Goal: Information Seeking & Learning: Learn about a topic

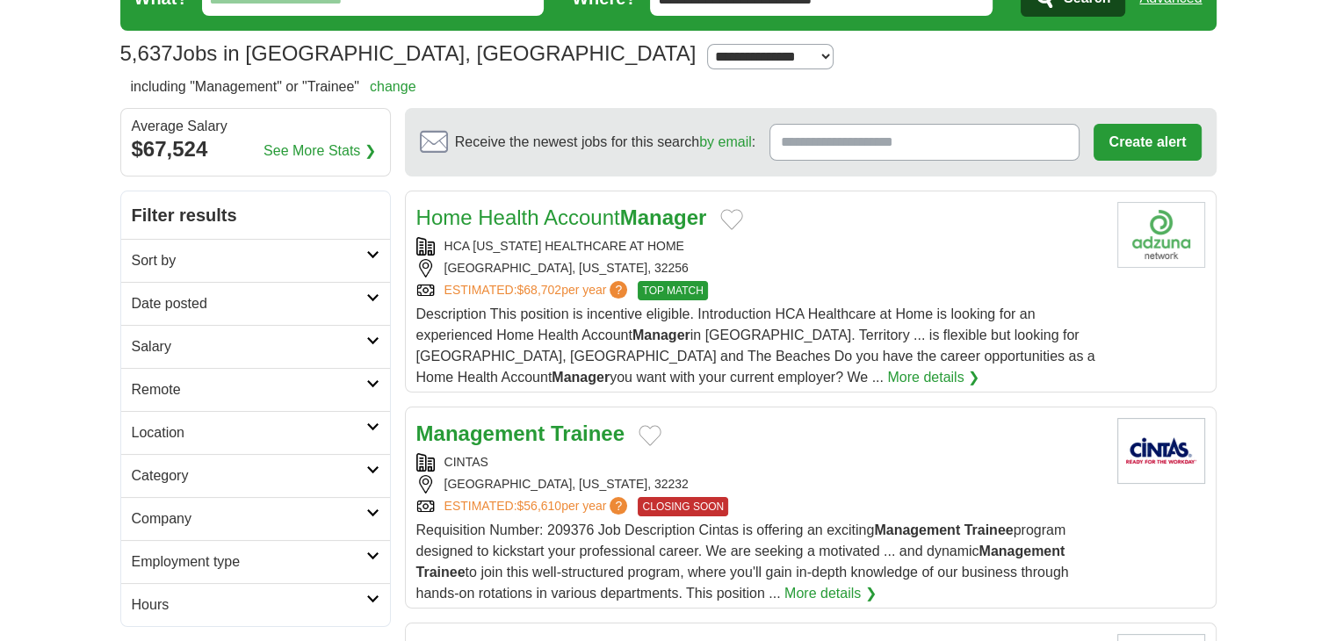
click at [271, 347] on h2 "Salary" at bounding box center [249, 346] width 235 height 21
click at [288, 311] on h2 "Date posted" at bounding box center [249, 303] width 235 height 21
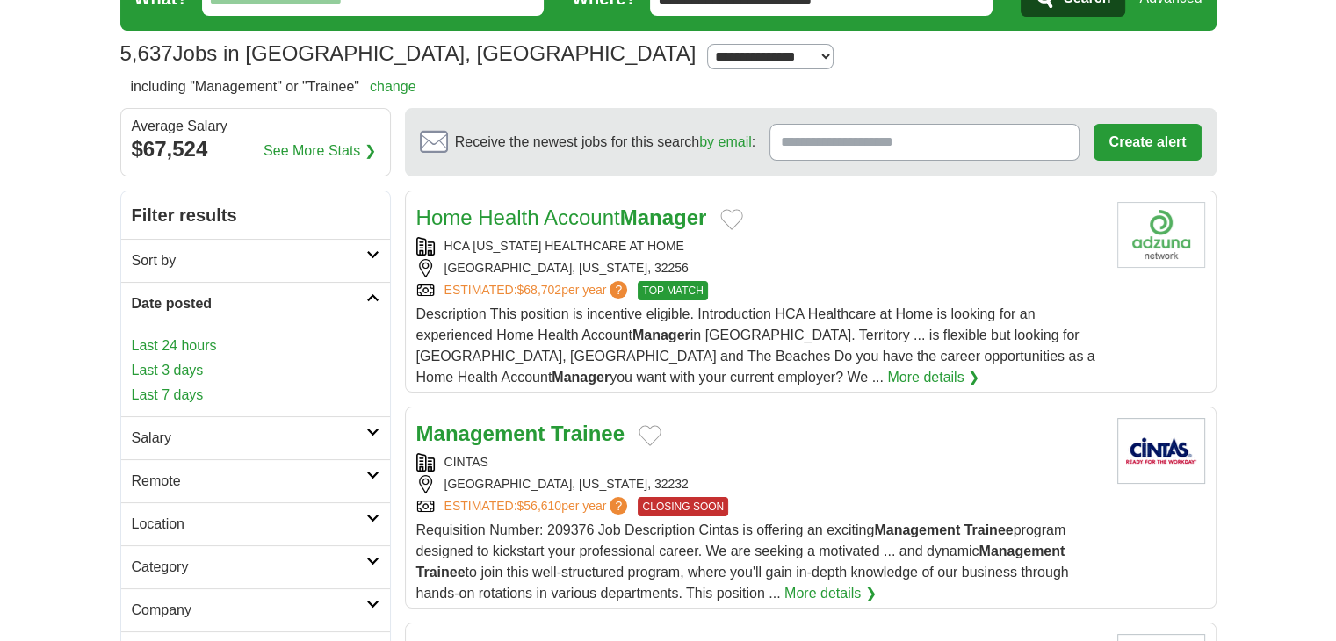
click at [288, 300] on h2 "Date posted" at bounding box center [249, 303] width 235 height 21
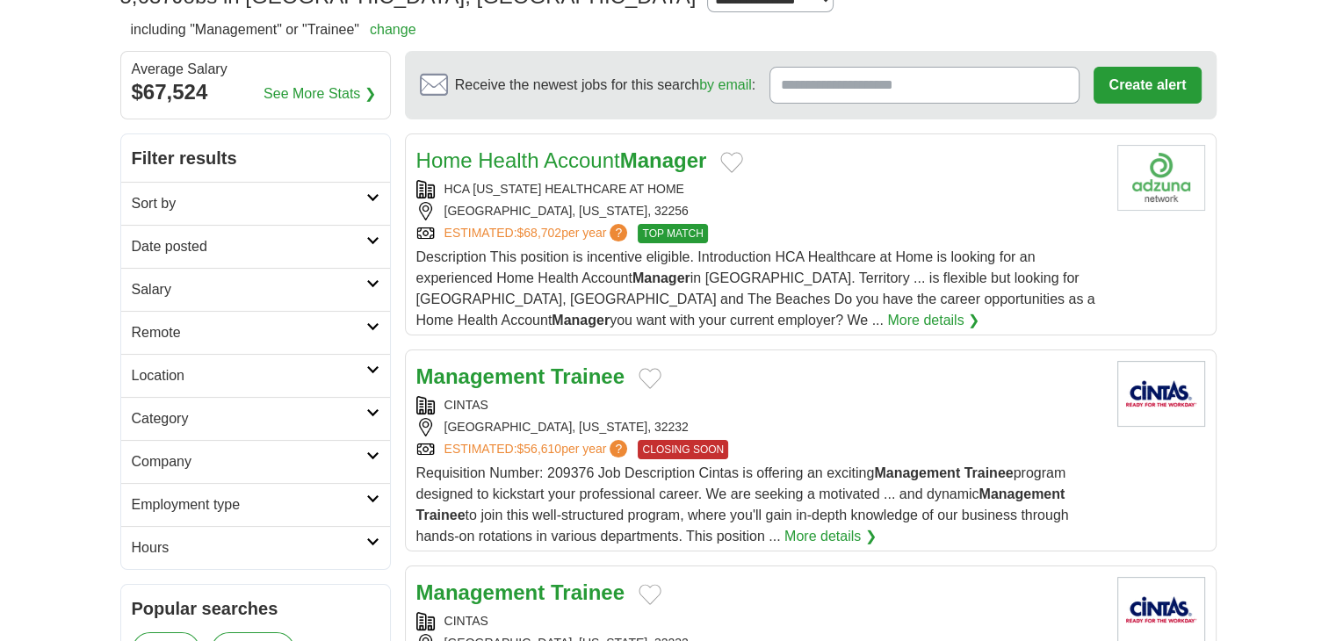
scroll to position [176, 0]
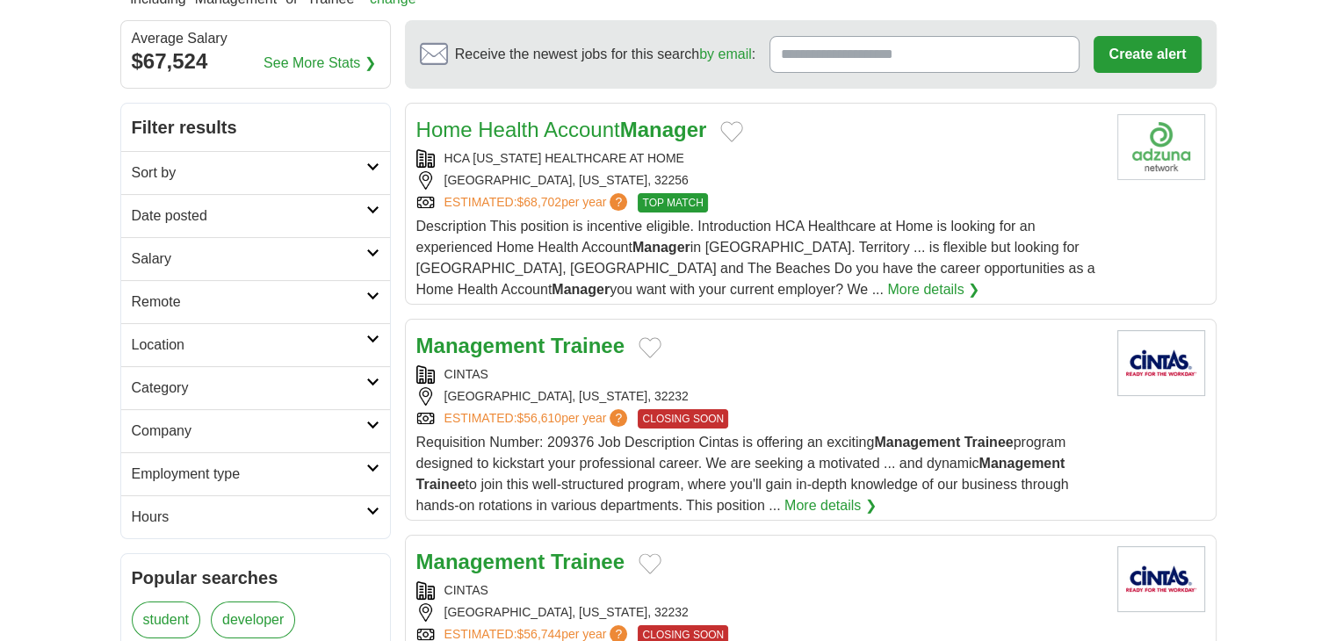
click at [226, 486] on link "Employment type" at bounding box center [255, 473] width 269 height 43
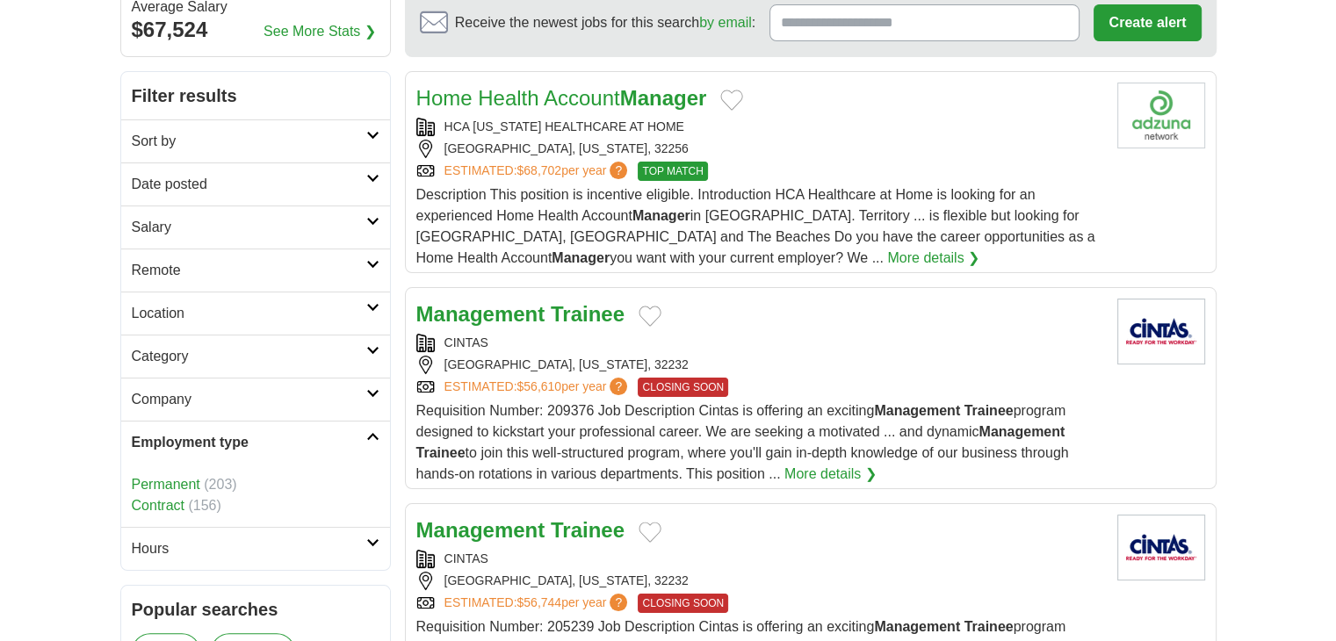
scroll to position [264, 0]
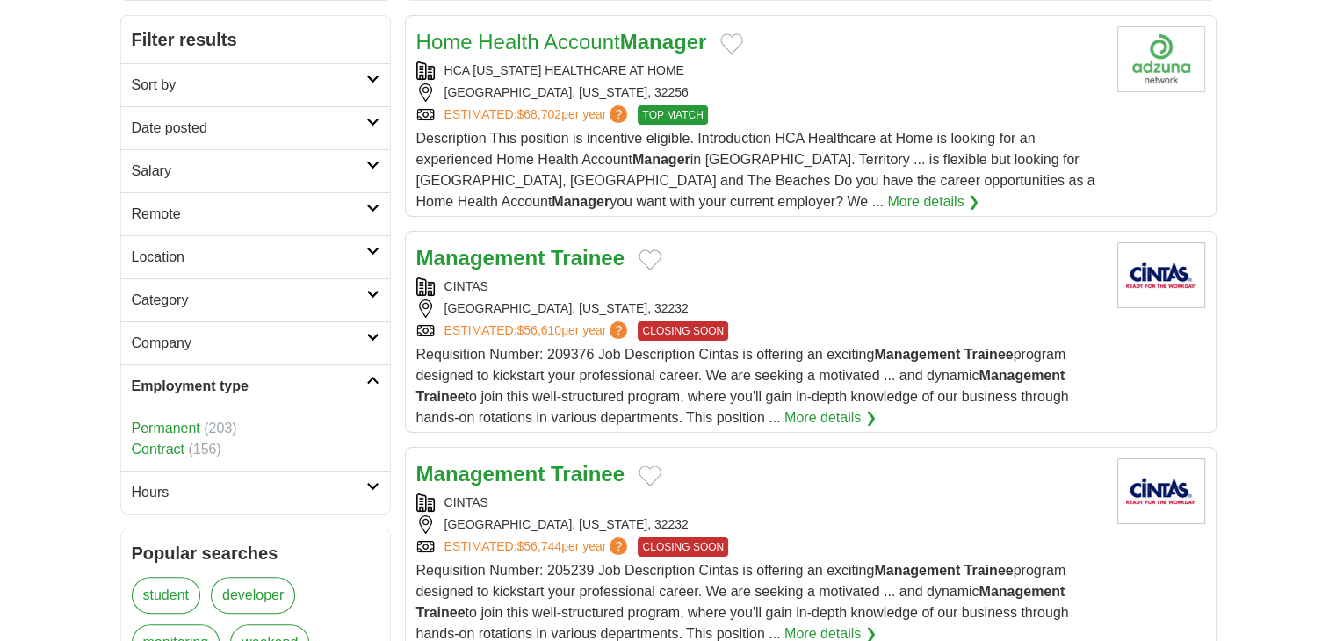
click at [219, 376] on h2 "Employment type" at bounding box center [249, 386] width 235 height 21
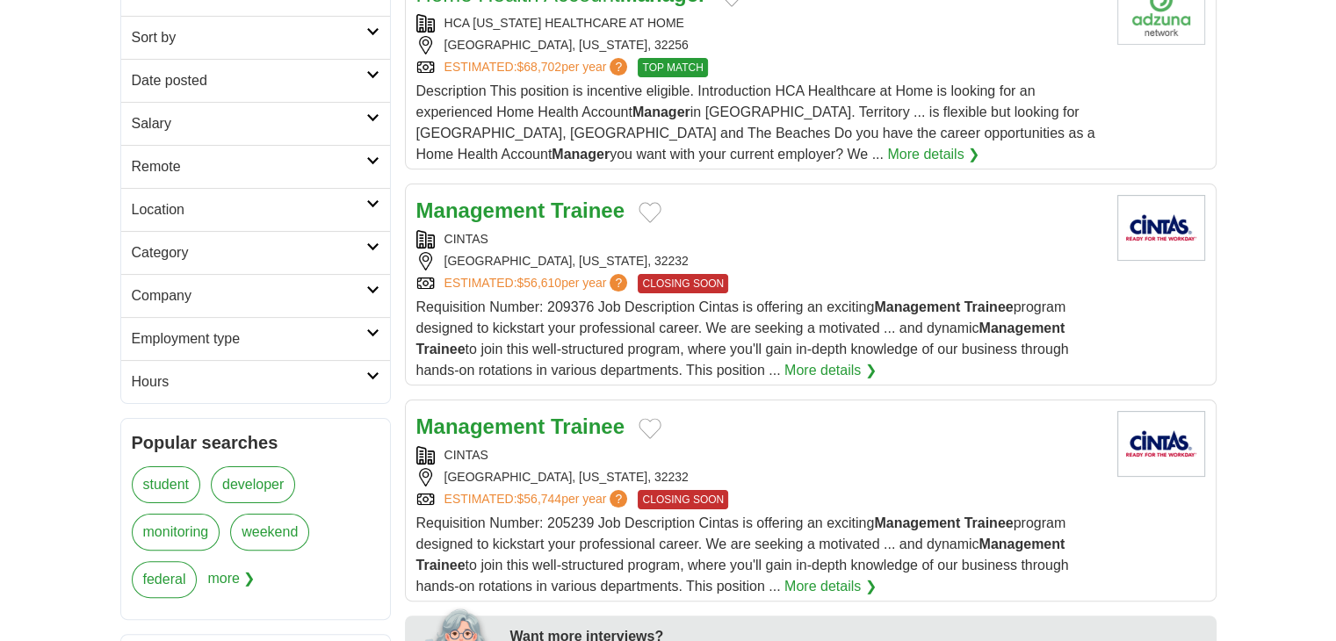
scroll to position [351, 0]
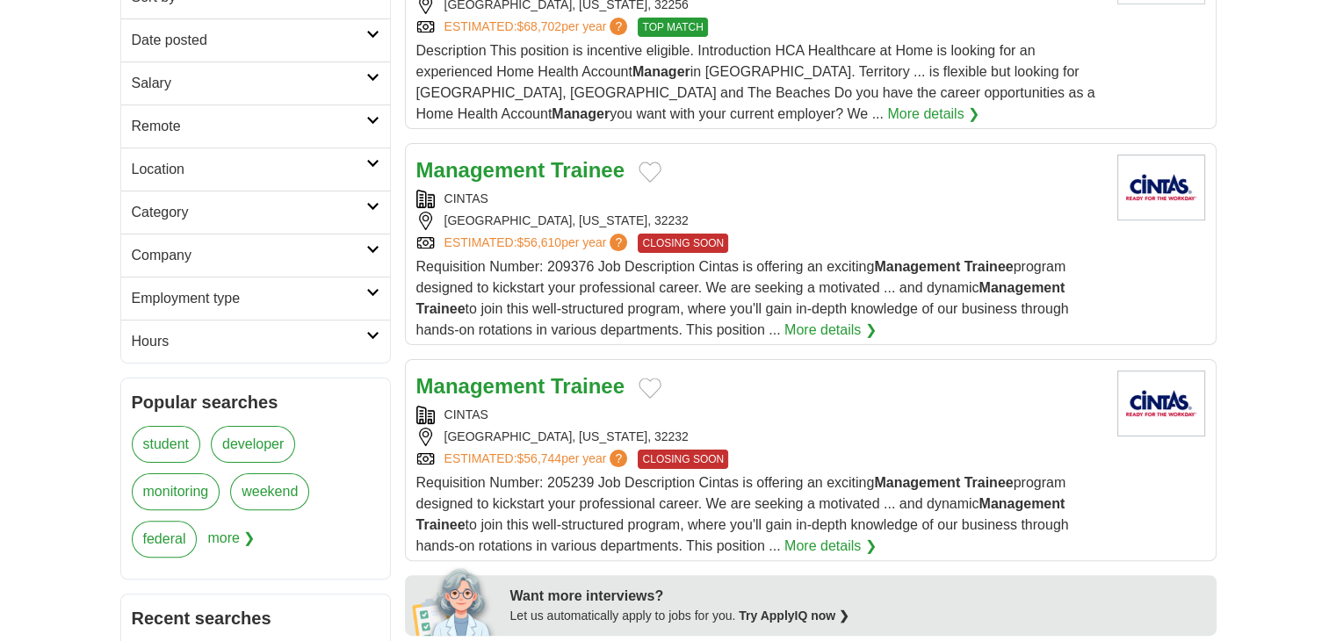
click at [251, 249] on h2 "Company" at bounding box center [249, 255] width 235 height 21
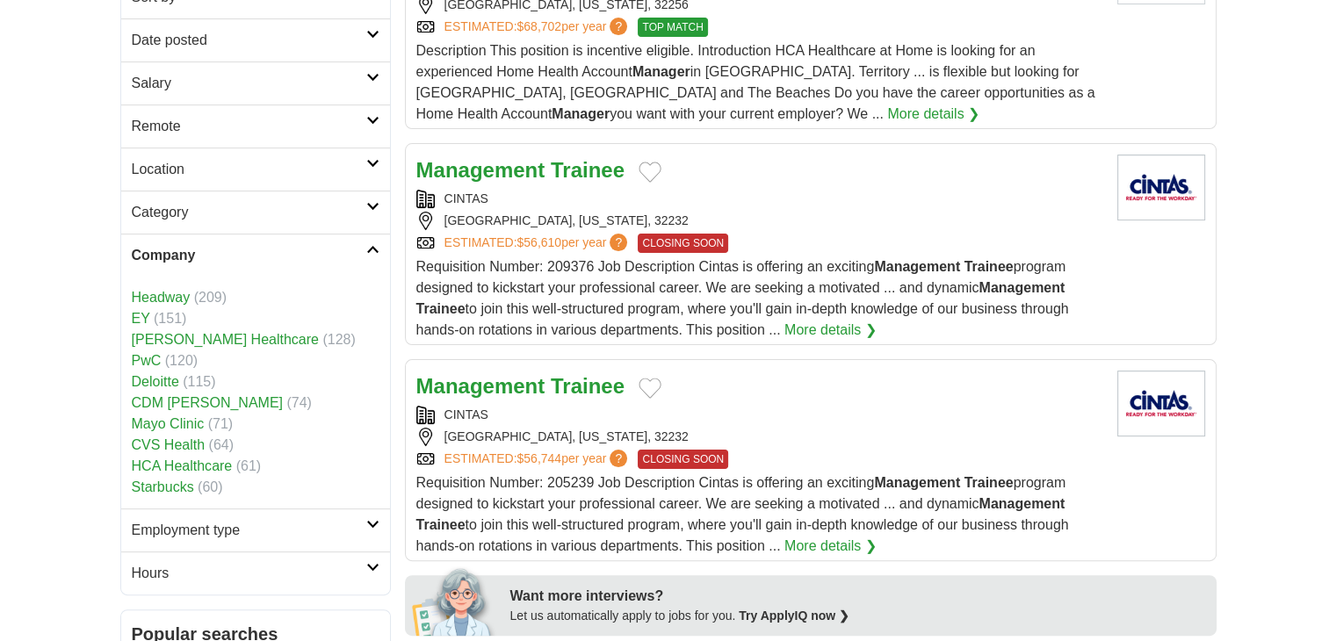
click at [251, 249] on h2 "Company" at bounding box center [249, 255] width 235 height 21
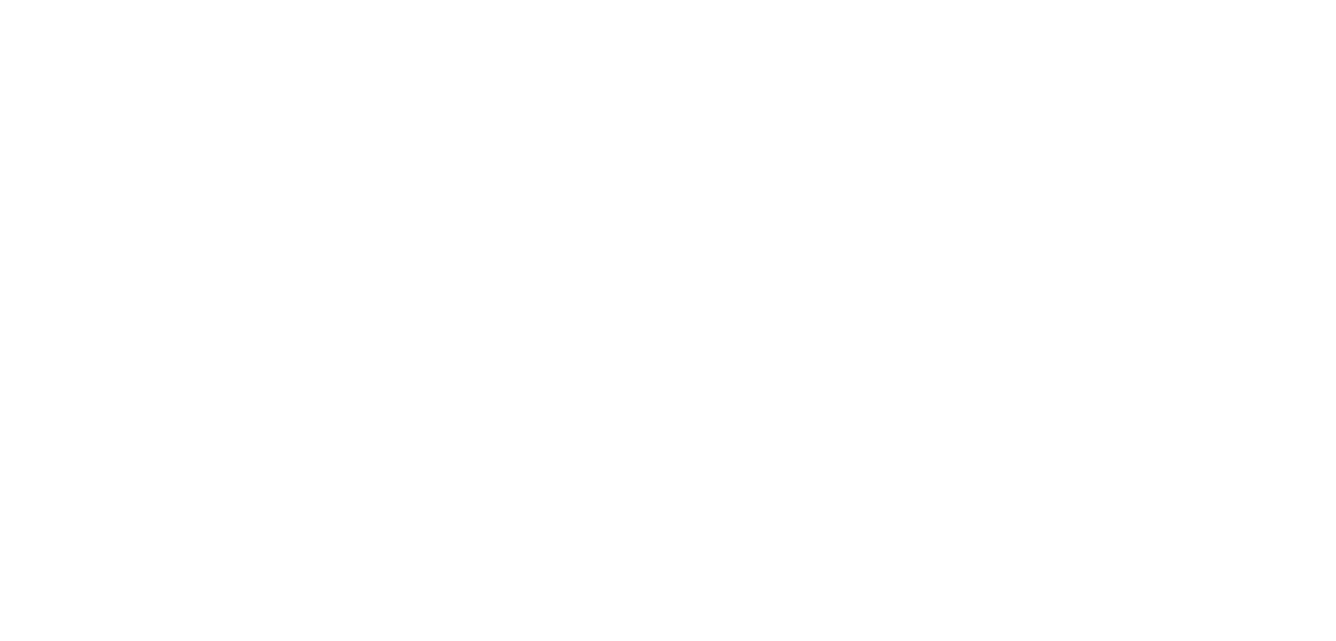
scroll to position [2723, 0]
